Goal: Task Accomplishment & Management: Use online tool/utility

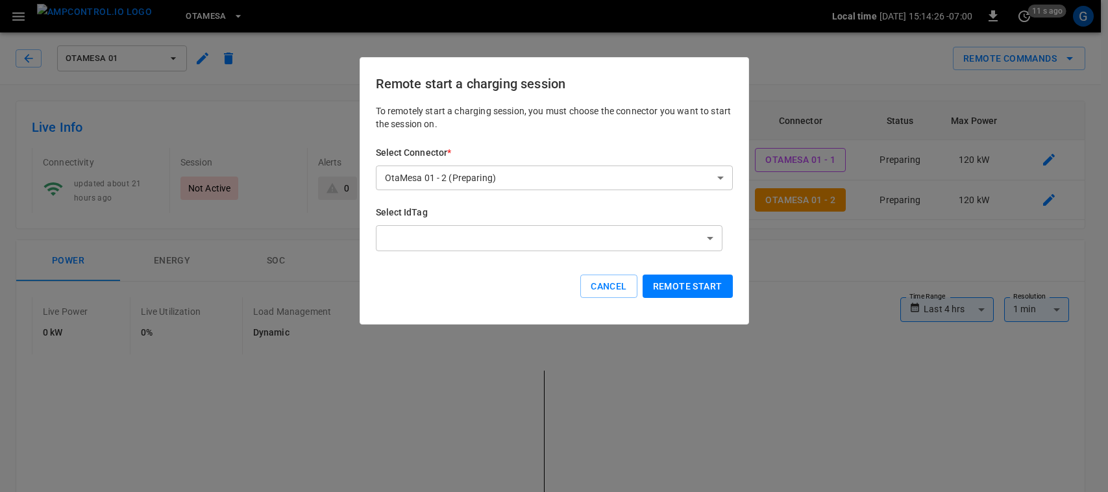
click at [690, 292] on div at bounding box center [554, 246] width 1108 height 492
click at [698, 293] on div at bounding box center [554, 246] width 1108 height 492
click at [865, 7] on div at bounding box center [554, 246] width 1108 height 492
click at [669, 286] on div at bounding box center [554, 246] width 1108 height 492
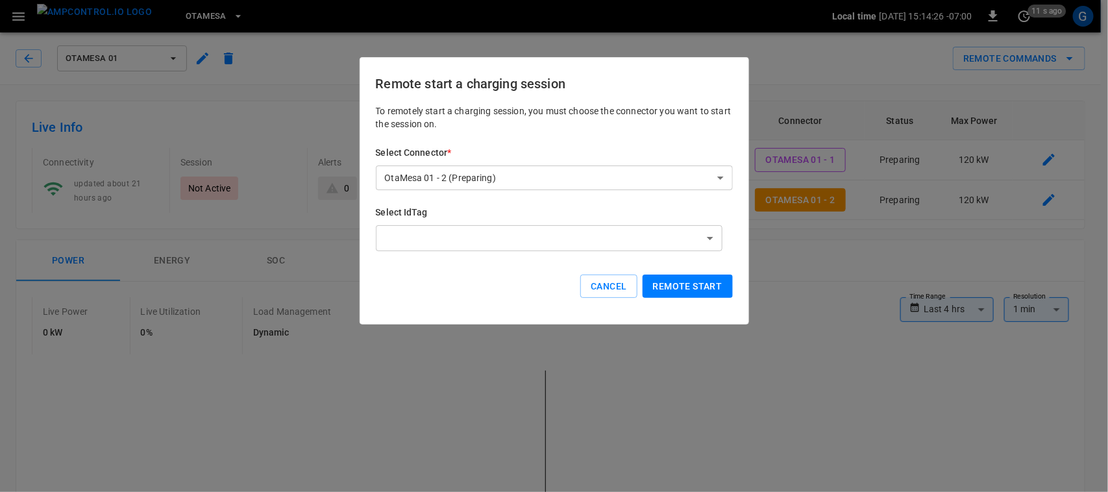
click at [680, 297] on div at bounding box center [554, 246] width 1108 height 492
click at [679, 290] on div at bounding box center [554, 246] width 1108 height 492
click at [815, 68] on div at bounding box center [554, 246] width 1108 height 492
click at [614, 287] on div at bounding box center [554, 246] width 1108 height 492
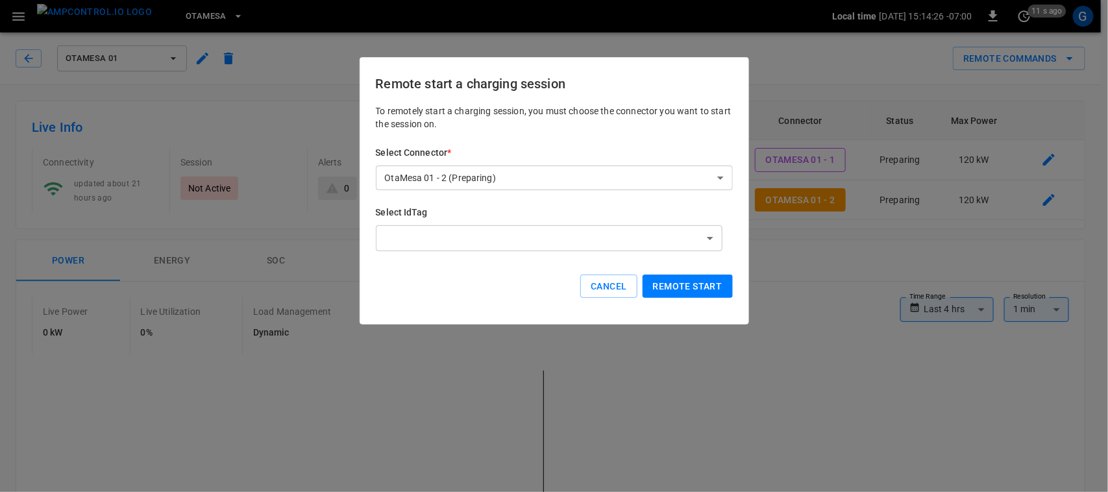
click at [835, 79] on div at bounding box center [554, 246] width 1108 height 492
click at [617, 284] on div at bounding box center [554, 246] width 1108 height 492
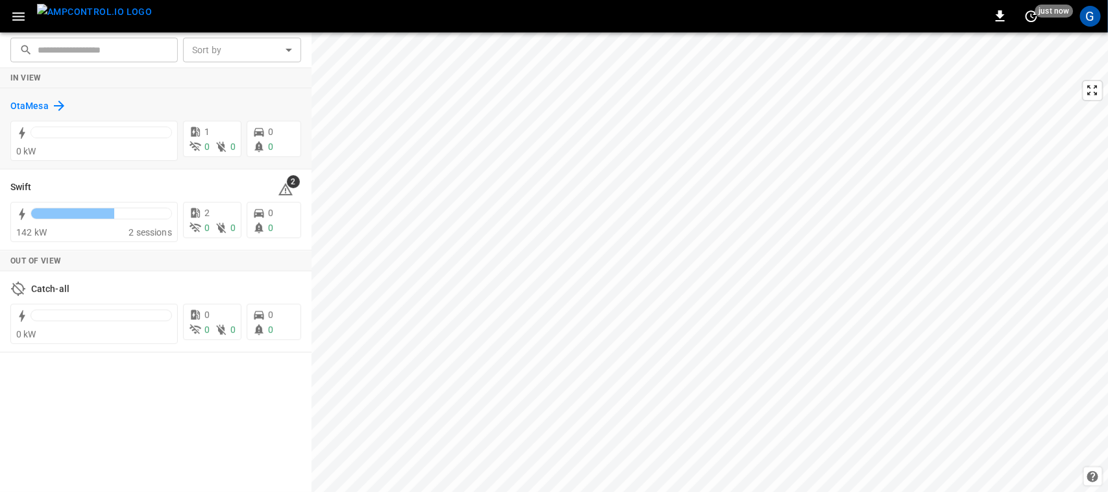
click at [36, 104] on h6 "OtaMesa" at bounding box center [29, 106] width 38 height 14
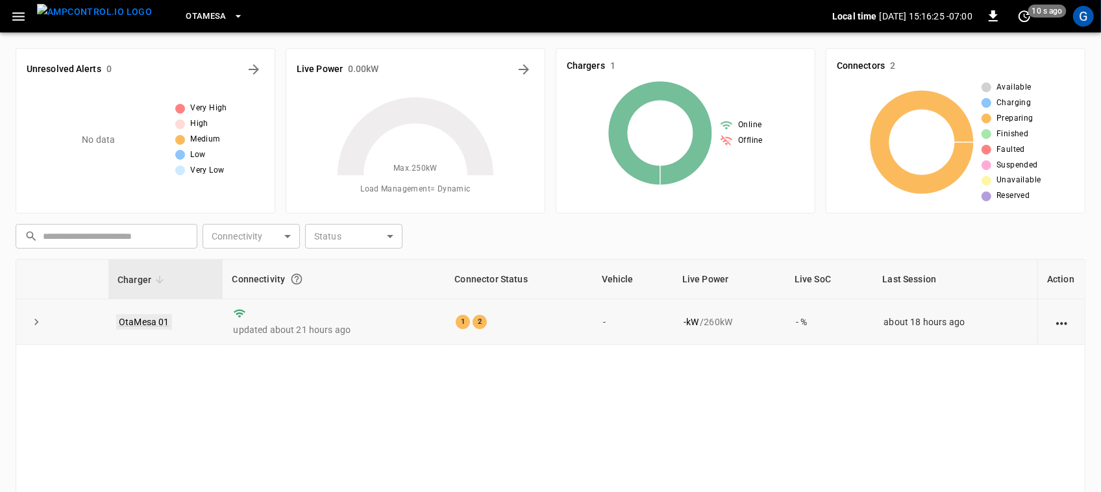
click at [147, 319] on link "OtaMesa 01" at bounding box center [144, 322] width 56 height 16
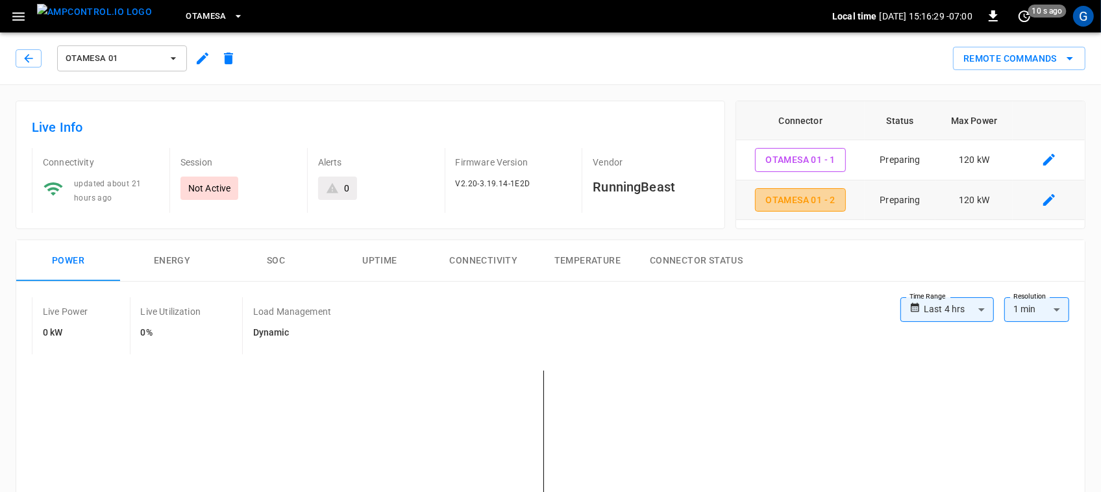
click at [805, 203] on button "OtaMesa 01 - 2" at bounding box center [800, 200] width 91 height 24
type input "**********"
click at [1063, 63] on icon "remote commands options" at bounding box center [1070, 59] width 16 height 16
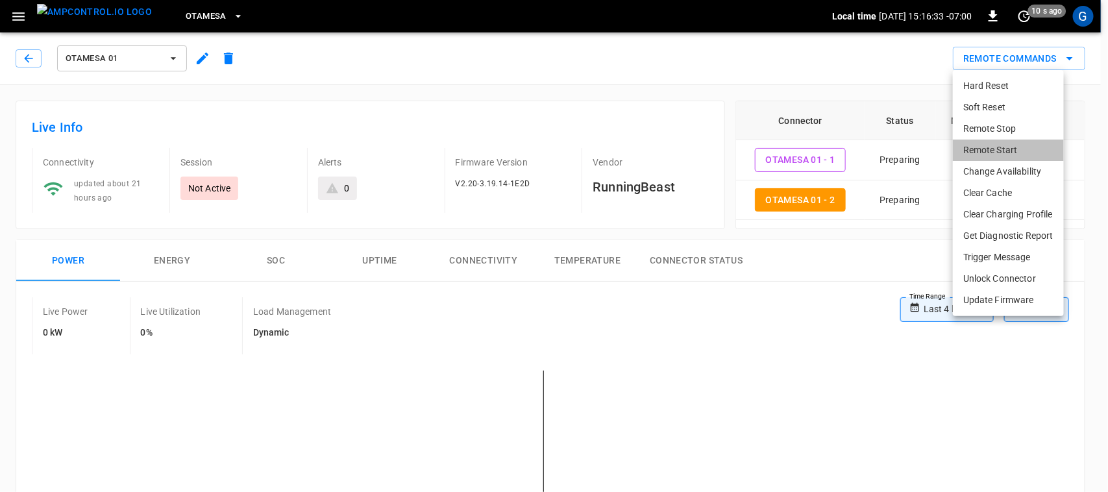
click at [988, 146] on li "Remote Start" at bounding box center [1008, 150] width 111 height 21
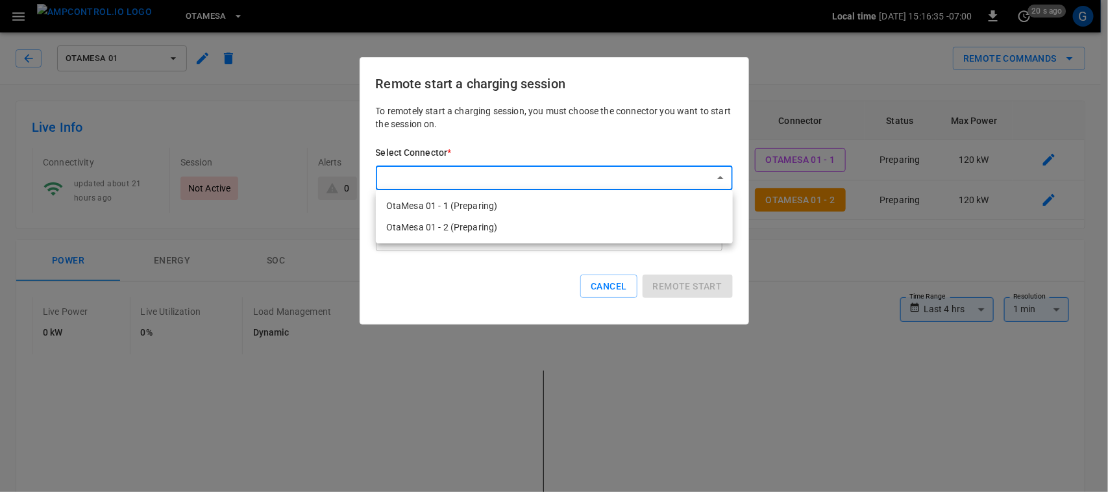
click at [627, 229] on li "OtaMesa 01 - 2 (Preparing)" at bounding box center [554, 227] width 357 height 21
type input "**********"
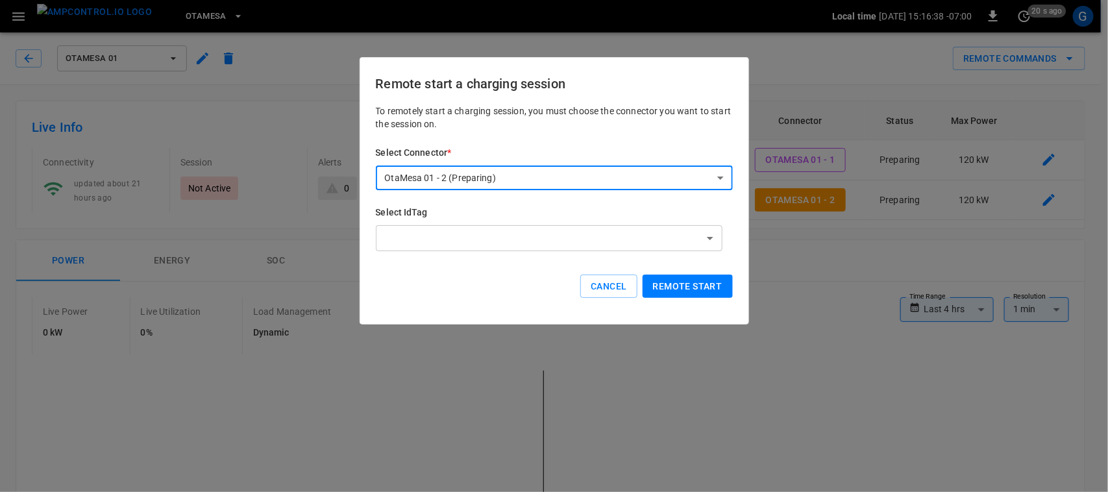
click at [695, 283] on button "Remote start" at bounding box center [688, 287] width 90 height 24
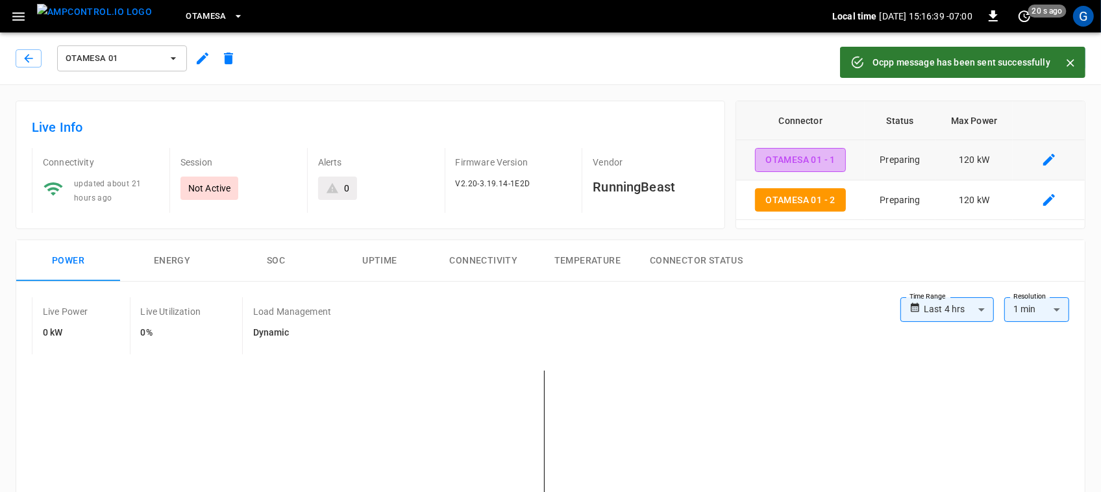
click at [774, 168] on button "OtaMesa 01 - 1" at bounding box center [800, 160] width 91 height 24
type input "**********"
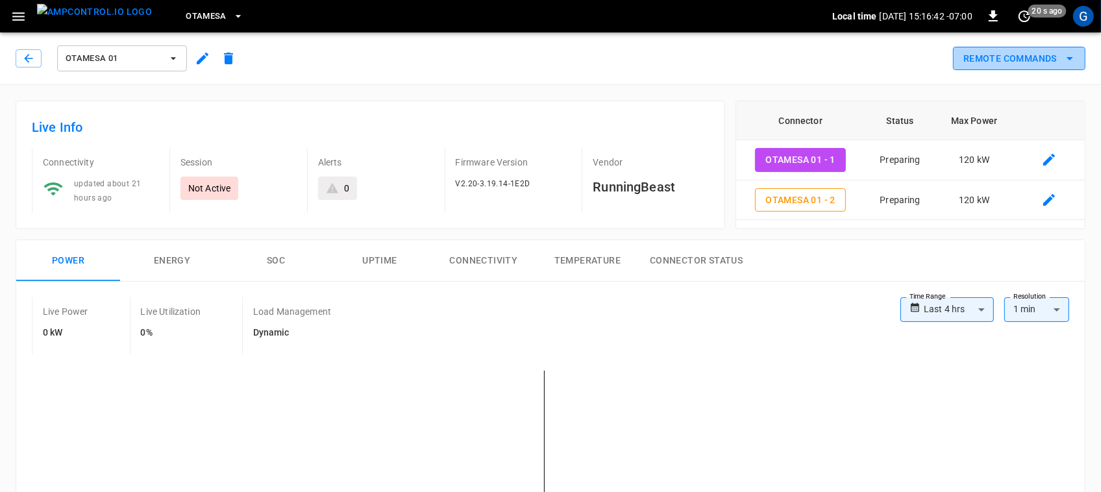
click at [1051, 53] on button "Remote Commands" at bounding box center [1019, 59] width 132 height 24
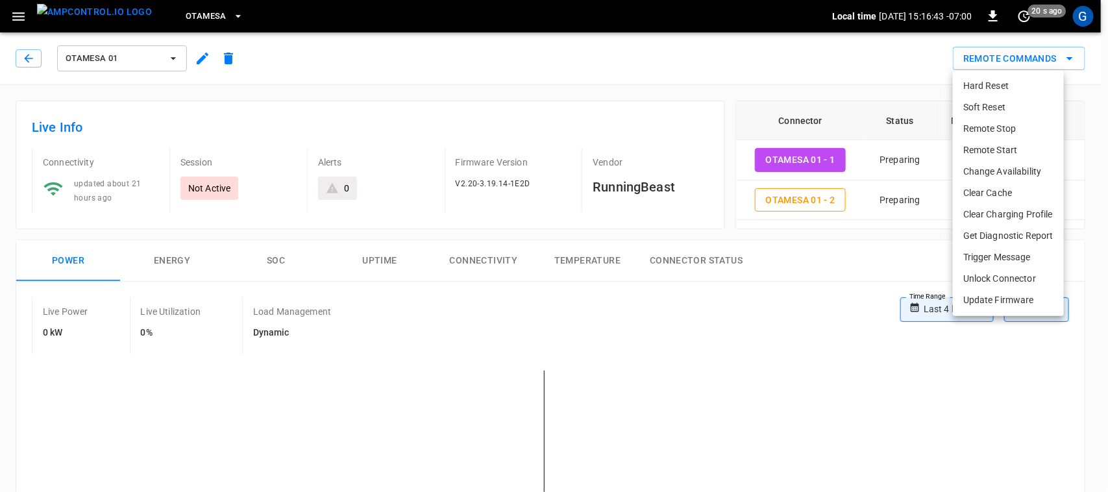
click at [1007, 142] on li "Remote Start" at bounding box center [1008, 150] width 111 height 21
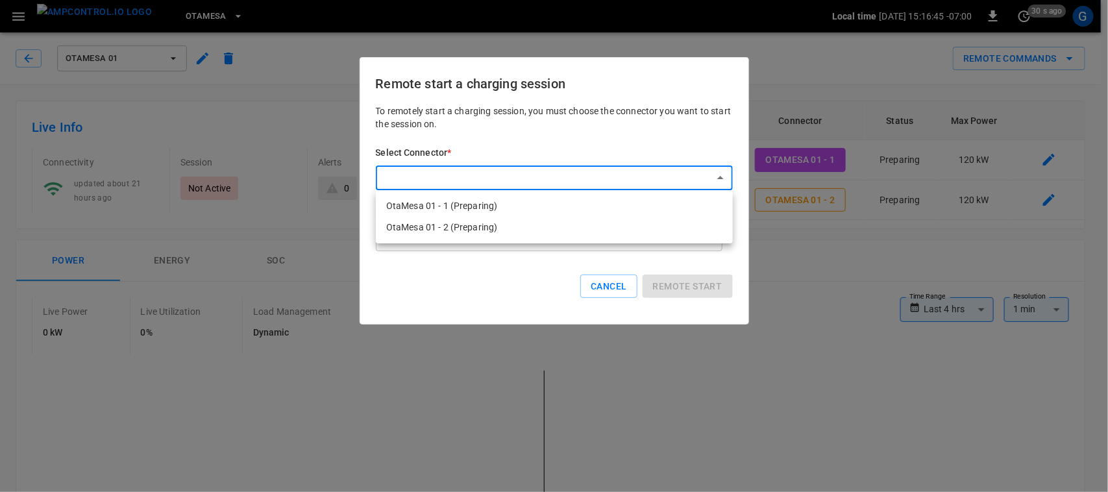
click at [649, 205] on li "OtaMesa 01 - 1 (Preparing)" at bounding box center [554, 205] width 357 height 21
type input "**********"
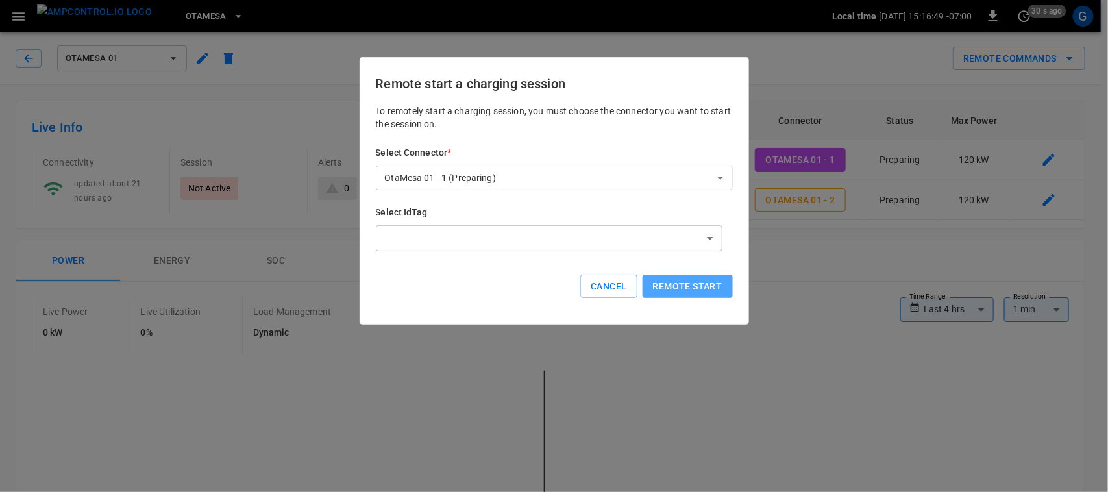
click at [682, 284] on button "Remote start" at bounding box center [688, 287] width 90 height 24
